Goal: Information Seeking & Learning: Learn about a topic

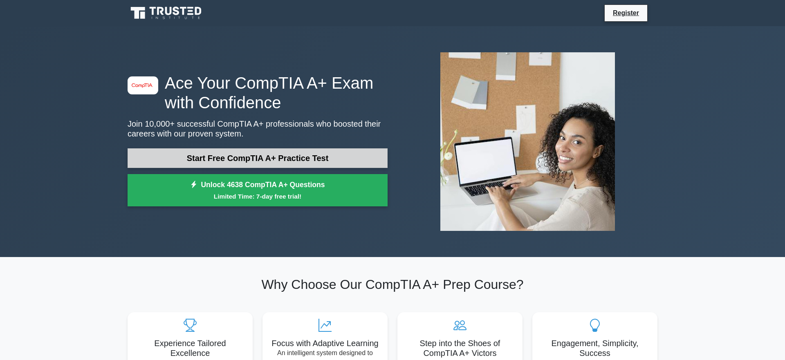
click at [245, 156] on link "Start Free CompTIA A+ Practice Test" at bounding box center [258, 158] width 260 height 20
click at [152, 166] on link "Start Free CompTIA A+ Practice Test" at bounding box center [258, 158] width 260 height 20
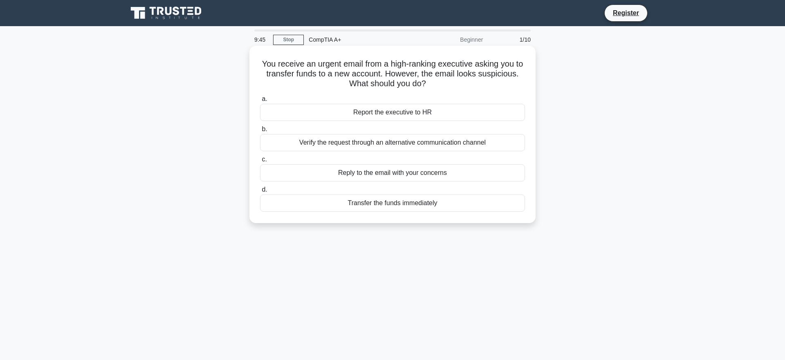
click at [393, 115] on div "Report the executive to HR" at bounding box center [392, 112] width 265 height 17
click at [260, 102] on input "a. Report the executive to HR" at bounding box center [260, 99] width 0 height 5
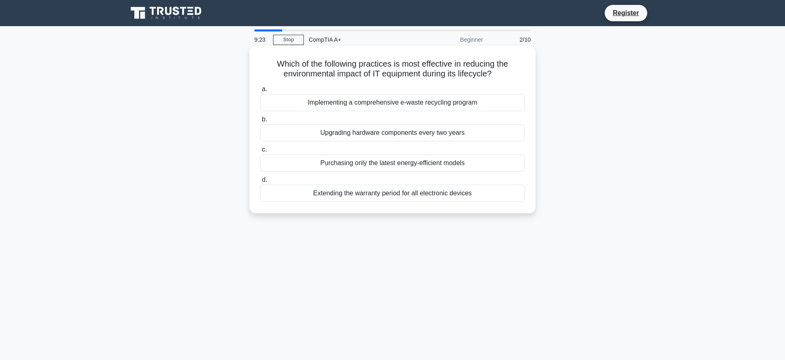
click at [370, 135] on div "Upgrading hardware components every two years" at bounding box center [392, 132] width 265 height 17
click at [260, 122] on input "b. Upgrading hardware components every two years" at bounding box center [260, 119] width 0 height 5
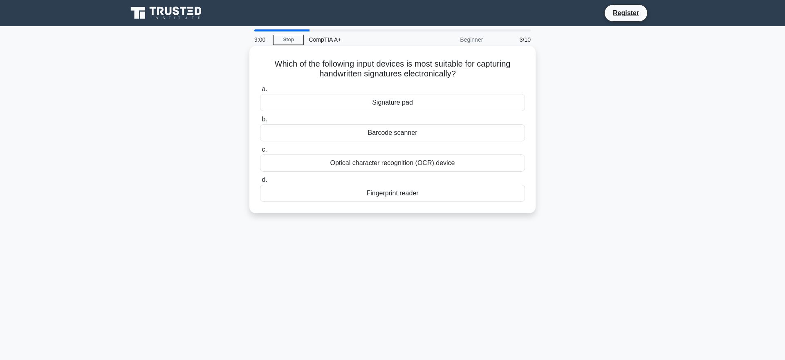
click at [435, 107] on div "Signature pad" at bounding box center [392, 102] width 265 height 17
click at [260, 92] on input "a. Signature pad" at bounding box center [260, 89] width 0 height 5
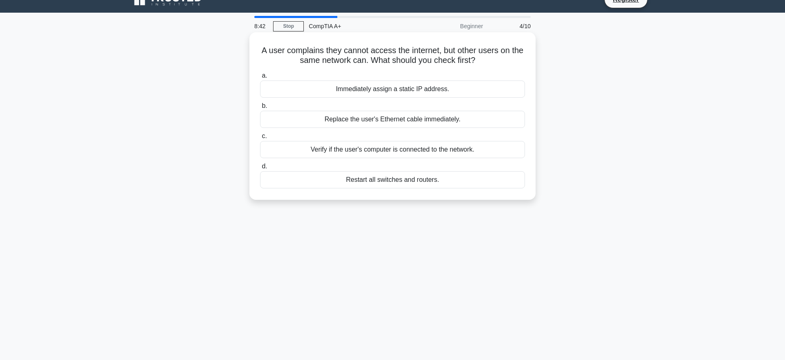
scroll to position [19, 0]
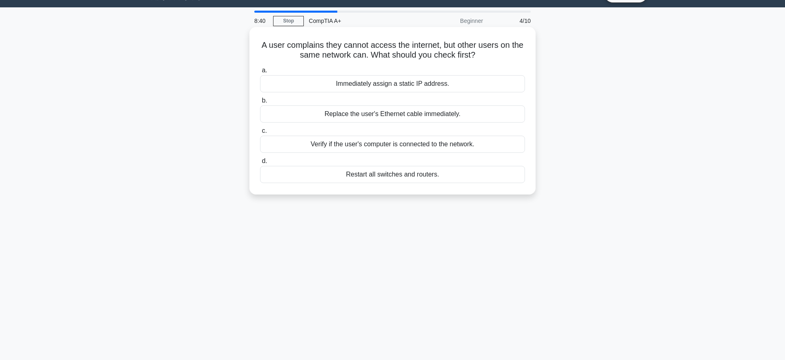
click at [410, 146] on div "Verify if the user's computer is connected to the network." at bounding box center [392, 144] width 265 height 17
click at [260, 134] on input "c. Verify if the user's computer is connected to the network." at bounding box center [260, 130] width 0 height 5
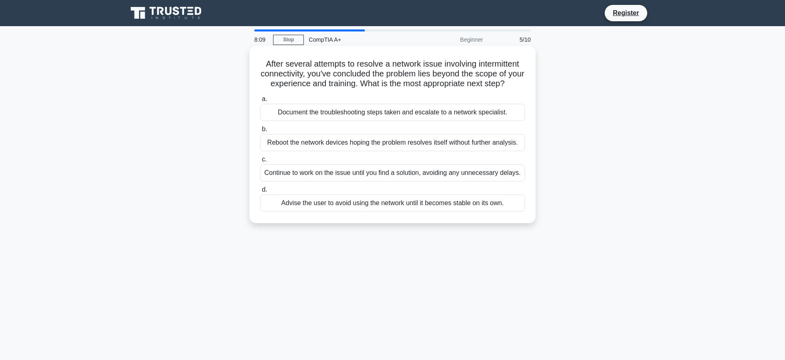
scroll to position [1, 0]
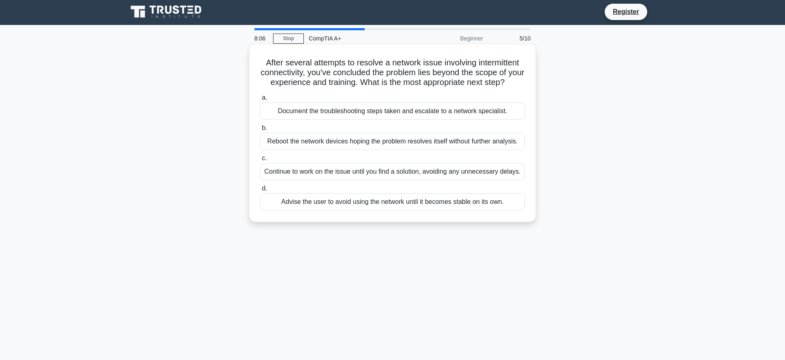
click at [447, 114] on div "Document the troubleshooting steps taken and escalate to a network specialist." at bounding box center [392, 111] width 265 height 17
click at [260, 101] on input "a. Document the troubleshooting steps taken and escalate to a network specialis…" at bounding box center [260, 97] width 0 height 5
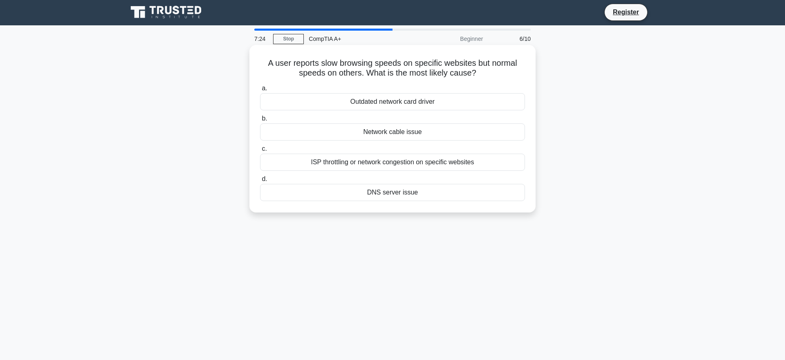
scroll to position [2, 0]
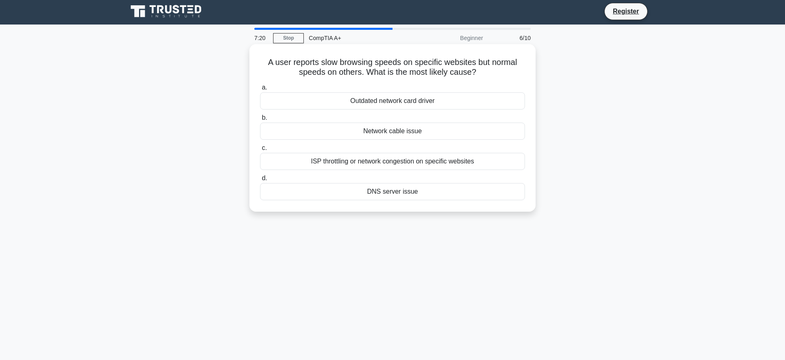
click at [392, 164] on div "ISP throttling or network congestion on specific websites" at bounding box center [392, 161] width 265 height 17
click at [260, 151] on input "c. ISP throttling or network congestion on specific websites" at bounding box center [260, 148] width 0 height 5
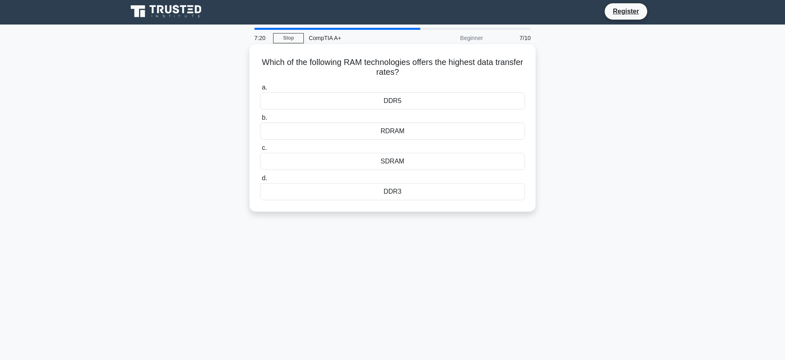
scroll to position [0, 0]
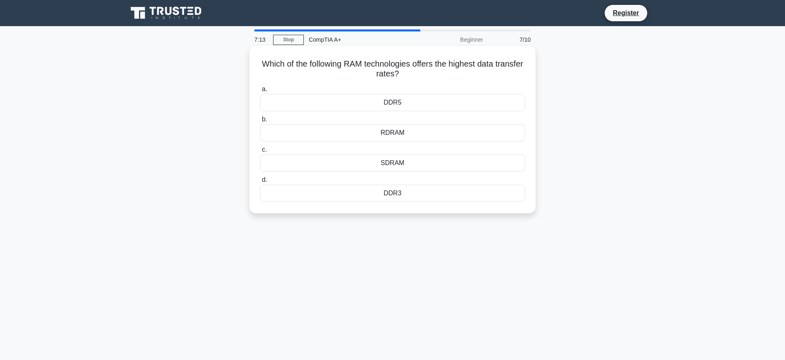
click at [409, 104] on div "DDR5" at bounding box center [392, 102] width 265 height 17
click at [260, 92] on input "a. DDR5" at bounding box center [260, 89] width 0 height 5
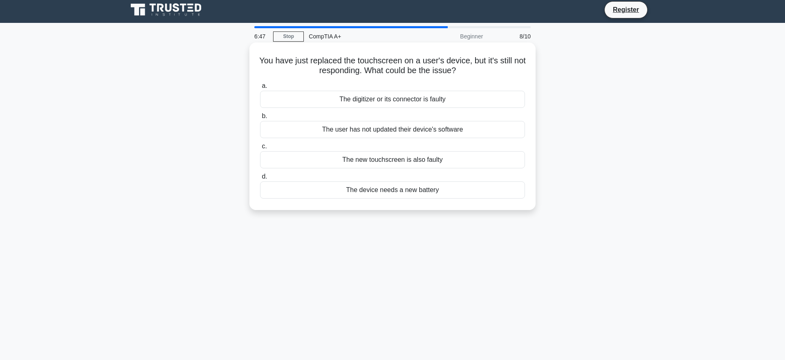
scroll to position [4, 0]
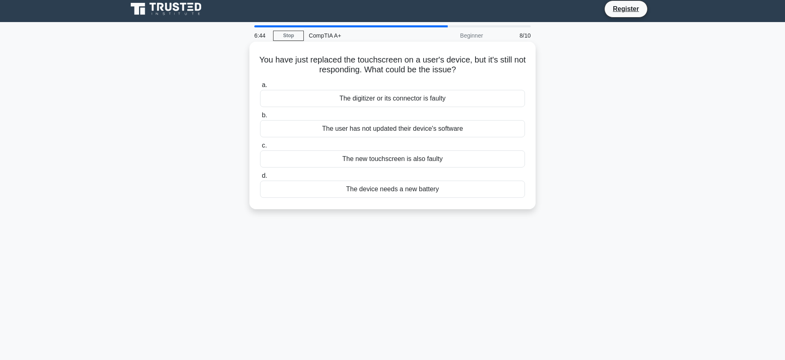
click at [379, 100] on div "The digitizer or its connector is faulty" at bounding box center [392, 98] width 265 height 17
click at [260, 88] on input "a. The digitizer or its connector is faulty" at bounding box center [260, 85] width 0 height 5
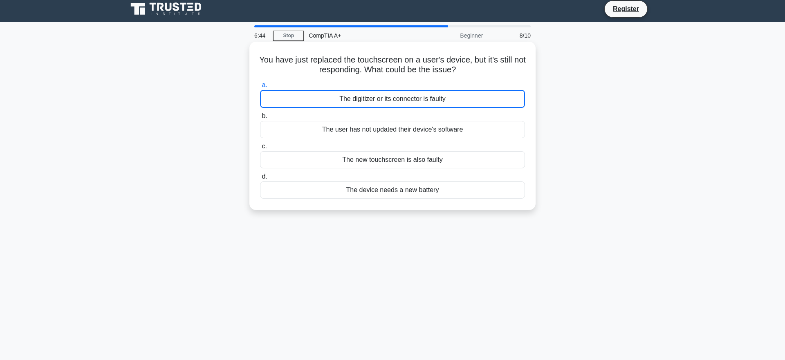
scroll to position [0, 0]
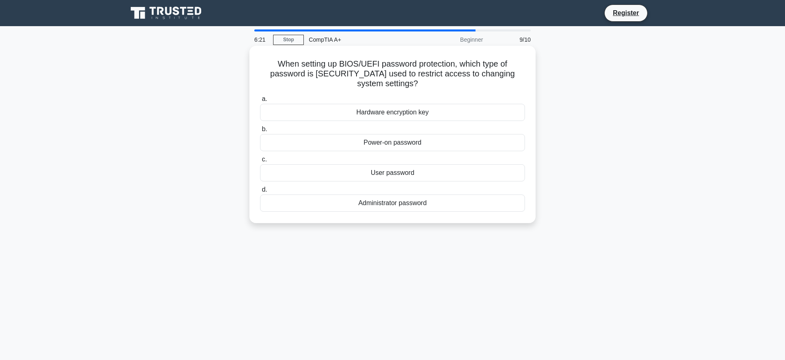
click at [378, 104] on div "Hardware encryption key" at bounding box center [392, 112] width 265 height 17
click at [260, 102] on input "a. Hardware encryption key" at bounding box center [260, 99] width 0 height 5
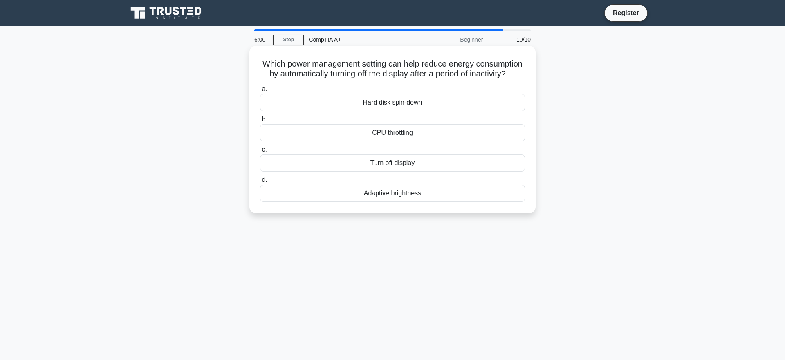
click at [420, 167] on div "Turn off display" at bounding box center [392, 163] width 265 height 17
click at [260, 153] on input "c. Turn off display" at bounding box center [260, 149] width 0 height 5
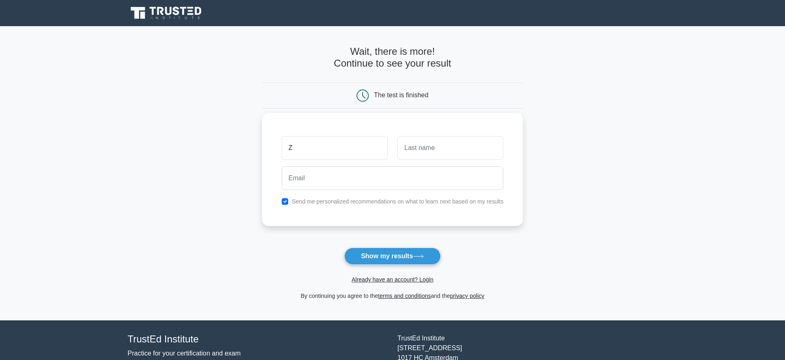
type input "Z"
click at [426, 160] on div at bounding box center [451, 148] width 116 height 30
click at [427, 157] on input "text" at bounding box center [451, 148] width 106 height 24
type input "[PERSON_NAME]"
click at [354, 164] on div at bounding box center [393, 178] width 232 height 30
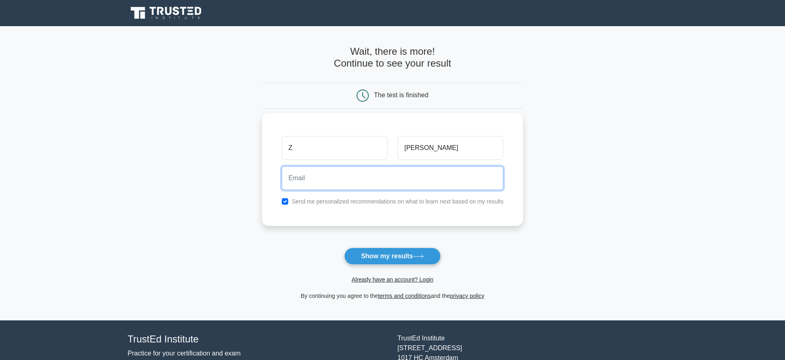
click at [346, 171] on input "email" at bounding box center [393, 178] width 222 height 24
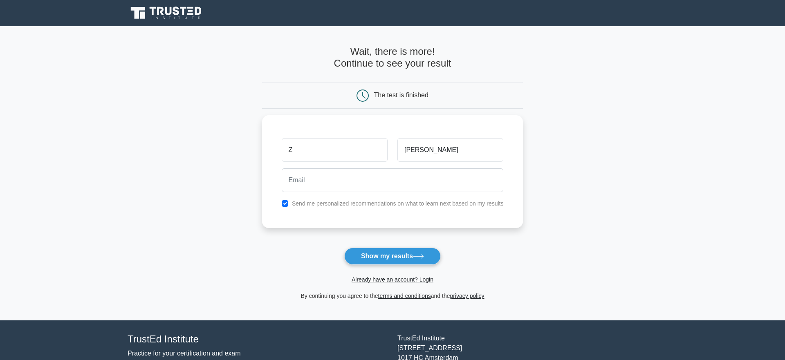
click at [550, 239] on main "Wait, there is more! Continue to see your result The test is finished Z Knies" at bounding box center [392, 173] width 785 height 294
click at [414, 252] on button "Show my results" at bounding box center [392, 256] width 97 height 17
click at [287, 201] on input "checkbox" at bounding box center [285, 201] width 7 height 7
checkbox input "false"
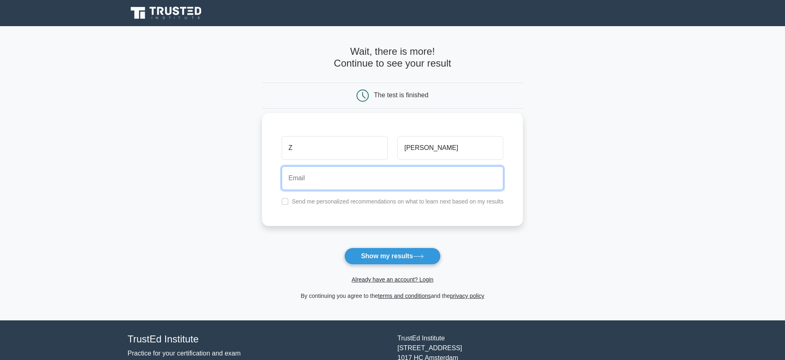
click at [327, 179] on input "email" at bounding box center [393, 178] width 222 height 24
type input "zknies@gkelite.com"
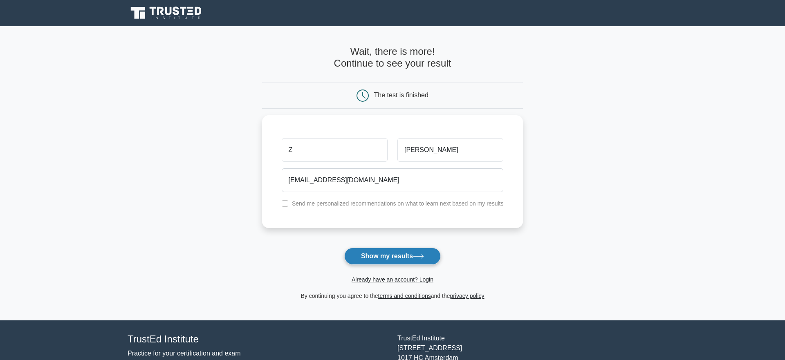
click at [380, 258] on button "Show my results" at bounding box center [392, 256] width 97 height 17
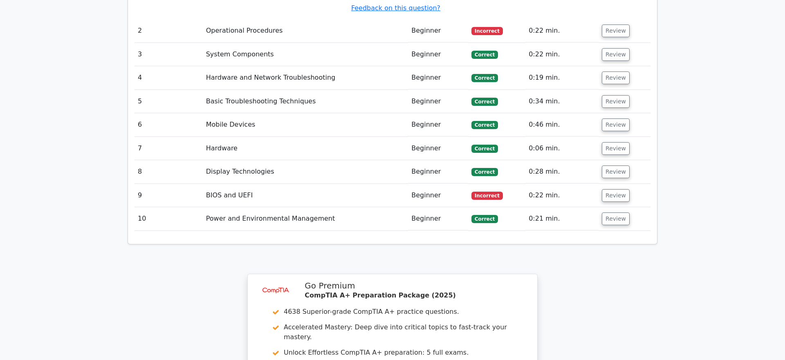
scroll to position [1091, 0]
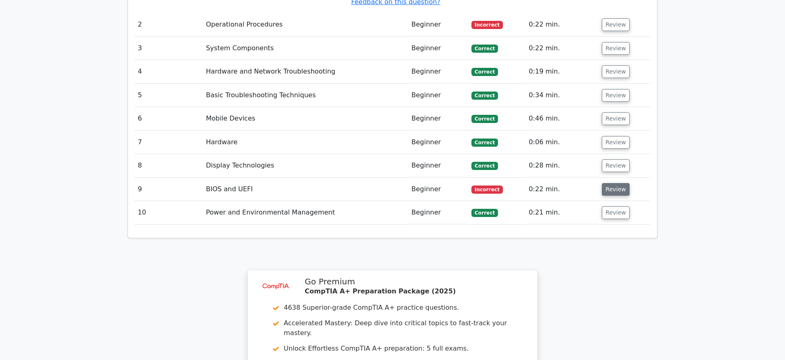
click at [609, 183] on button "Review" at bounding box center [616, 189] width 28 height 13
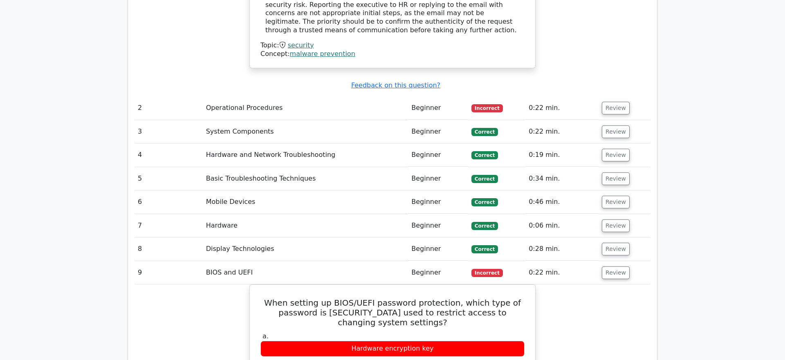
scroll to position [1006, 0]
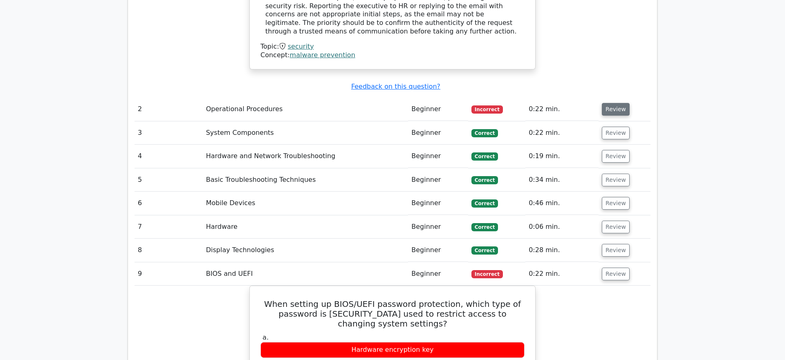
click at [613, 103] on button "Review" at bounding box center [616, 109] width 28 height 13
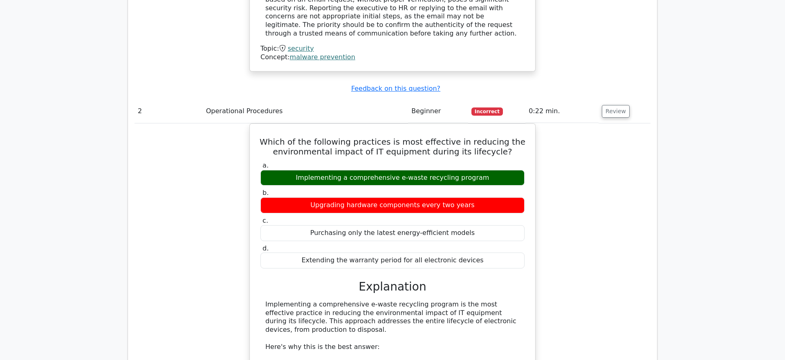
click at [732, 95] on main "image/svg+xml Go Premium CompTIA A+ Preparation Package (2025) 4638 Superior-gr…" at bounding box center [392, 249] width 785 height 2459
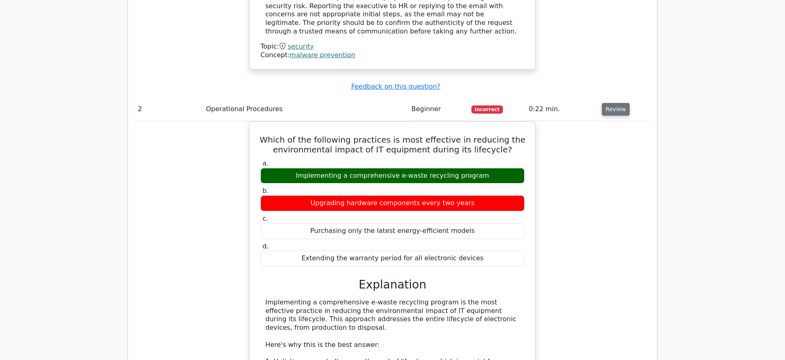
click at [620, 103] on button "Review" at bounding box center [616, 109] width 28 height 13
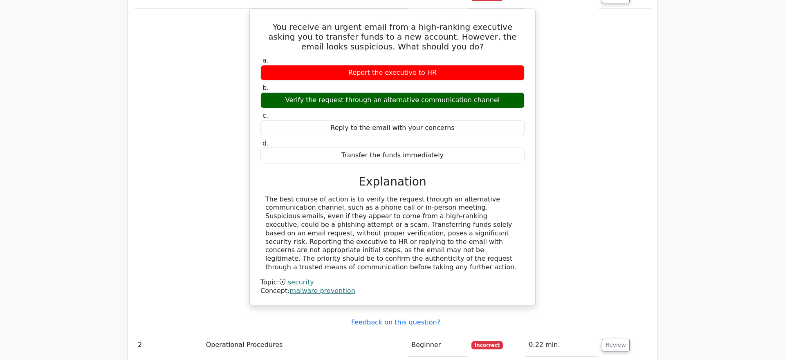
scroll to position [0, 5]
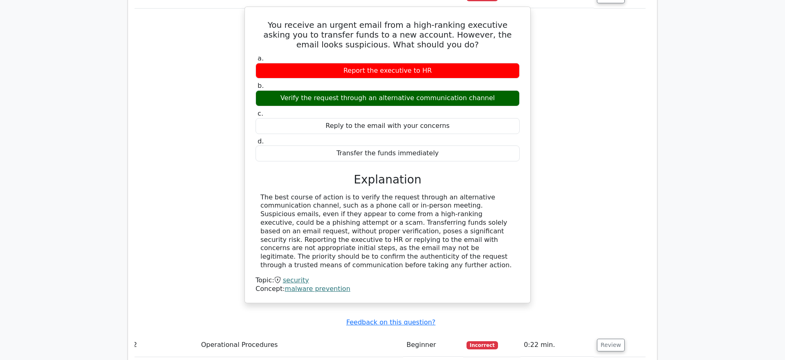
click at [460, 193] on div "The best course of action is to verify the request through an alternative commu…" at bounding box center [388, 231] width 254 height 76
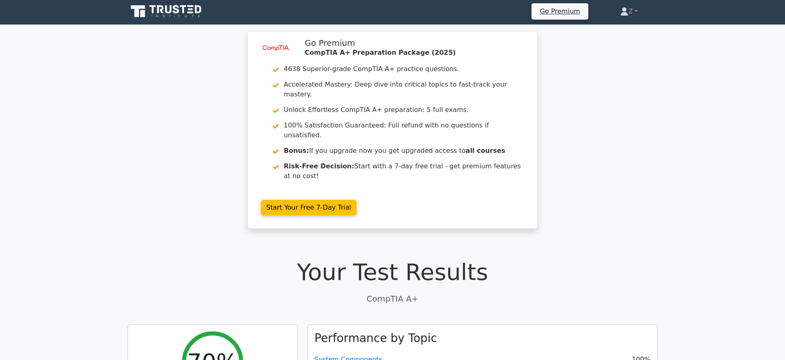
scroll to position [0, 0]
